Goal: Task Accomplishment & Management: Manage account settings

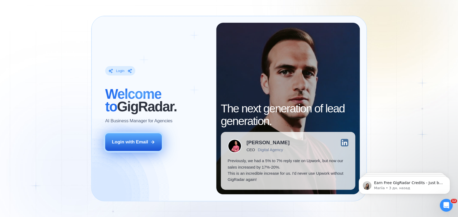
click at [132, 138] on button "Login with Email" at bounding box center [133, 142] width 57 height 18
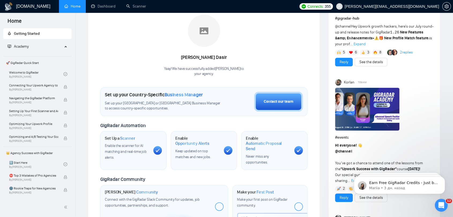
scroll to position [60, 0]
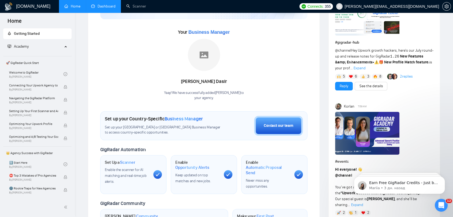
click at [101, 7] on link "Dashboard" at bounding box center [103, 6] width 24 height 5
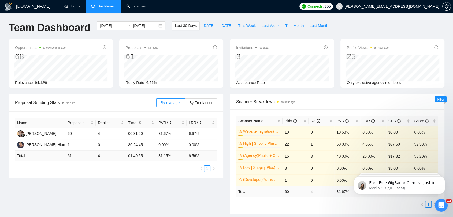
click at [262, 26] on span "Last Week" at bounding box center [271, 26] width 18 height 6
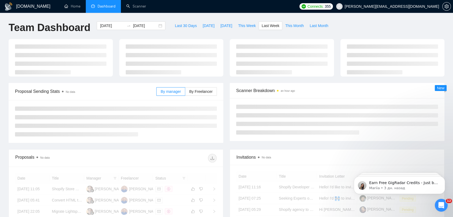
type input "2025-08-11"
type input "2025-08-17"
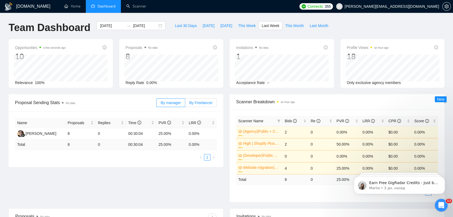
click at [203, 105] on span "By Freelancer" at bounding box center [200, 103] width 23 height 4
click at [185, 104] on input "By Freelancer" at bounding box center [185, 104] width 0 height 0
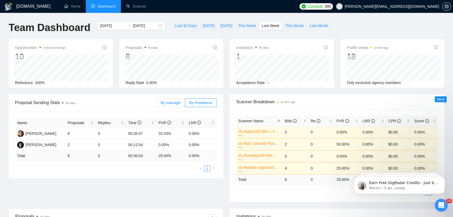
click at [171, 103] on span "By manager" at bounding box center [171, 103] width 20 height 4
click at [157, 104] on input "By manager" at bounding box center [157, 104] width 0 height 0
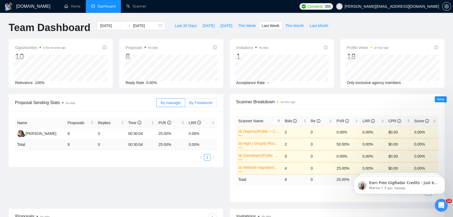
click at [201, 103] on span "By Freelancer" at bounding box center [200, 103] width 23 height 4
click at [185, 104] on input "By Freelancer" at bounding box center [185, 104] width 0 height 0
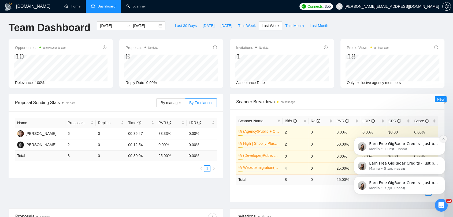
click at [443, 139] on icon "Dismiss notification" at bounding box center [443, 139] width 3 height 3
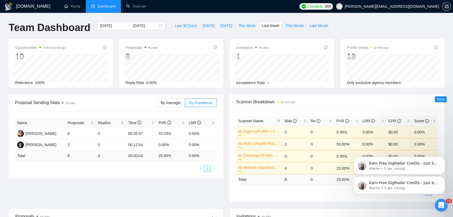
click at [442, 158] on icon "Dismiss notification" at bounding box center [443, 159] width 2 height 2
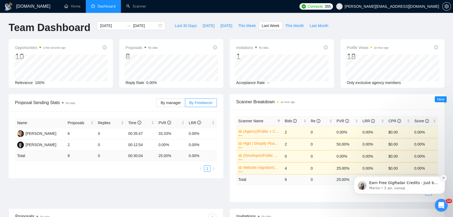
click at [441, 179] on button "Dismiss notification" at bounding box center [443, 178] width 7 height 7
